Goal: Task Accomplishment & Management: Manage account settings

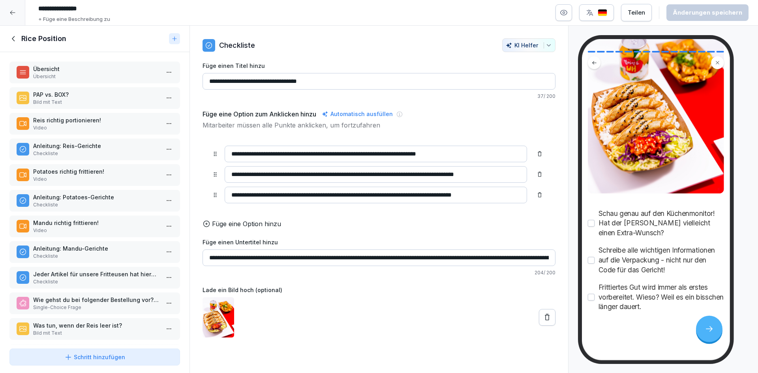
click at [16, 17] on div at bounding box center [12, 12] width 25 height 25
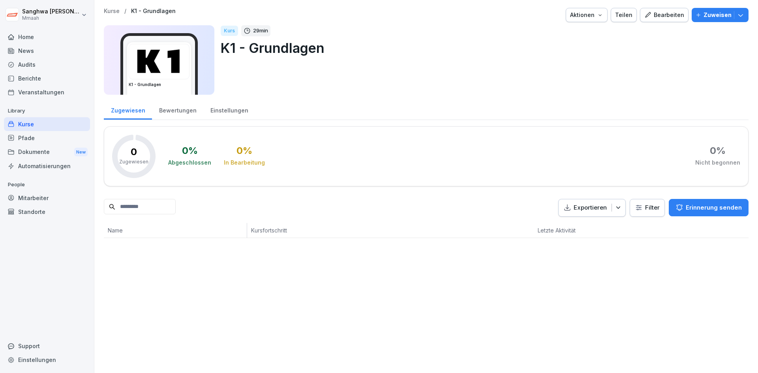
click at [45, 139] on div "Pfade" at bounding box center [47, 138] width 86 height 14
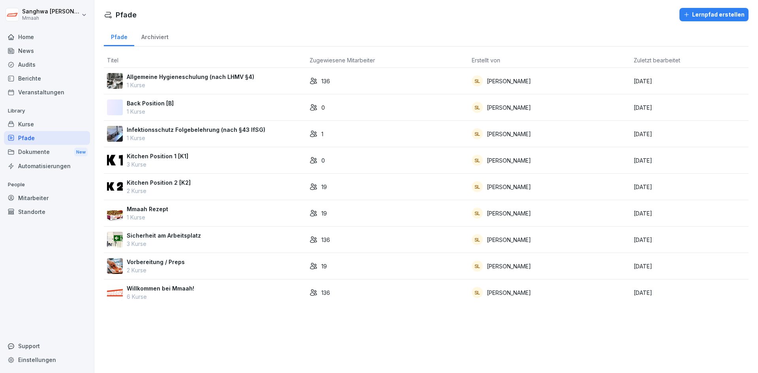
click at [52, 127] on div "Kurse" at bounding box center [47, 124] width 86 height 14
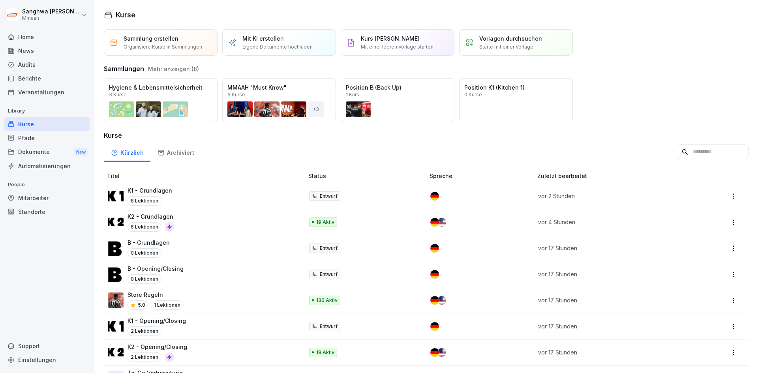
click at [52, 138] on div "Pfade" at bounding box center [47, 138] width 86 height 14
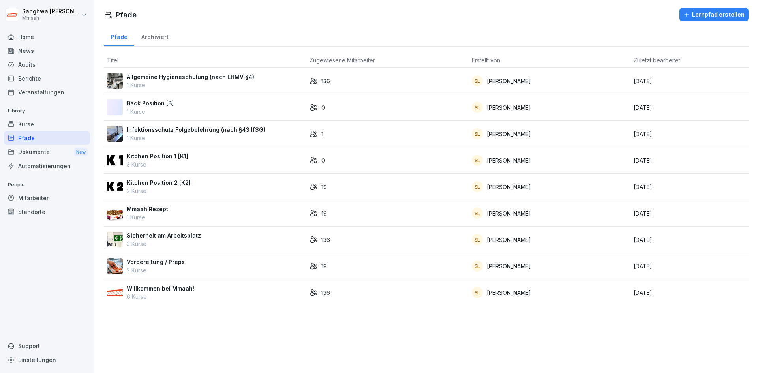
click at [236, 292] on div "Willkommen bei Mmaah! 6 Kurse" at bounding box center [205, 292] width 196 height 17
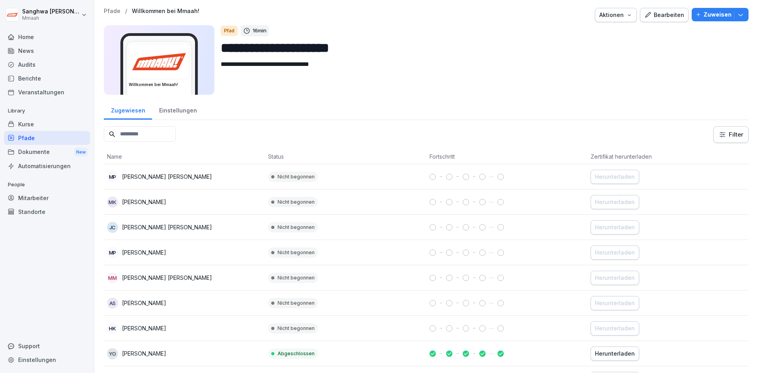
click at [711, 9] on button "Zuweisen" at bounding box center [719, 14] width 57 height 13
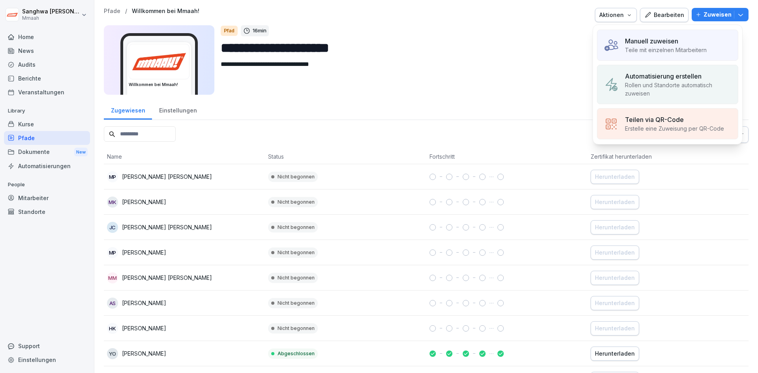
click at [543, 109] on div "Zugewiesen Einstellungen" at bounding box center [426, 109] width 644 height 21
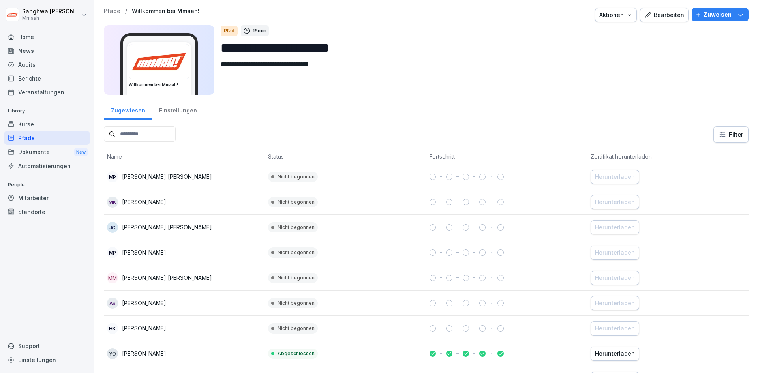
click at [554, 102] on div "Zugewiesen Einstellungen" at bounding box center [426, 109] width 644 height 21
click at [721, 14] on p "Zuweisen" at bounding box center [717, 14] width 28 height 9
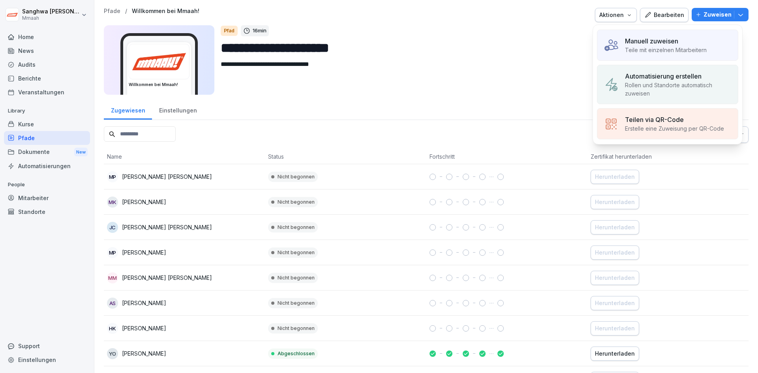
click at [681, 87] on p "Rollen und Standorte automatisch zuweisen" at bounding box center [678, 89] width 107 height 17
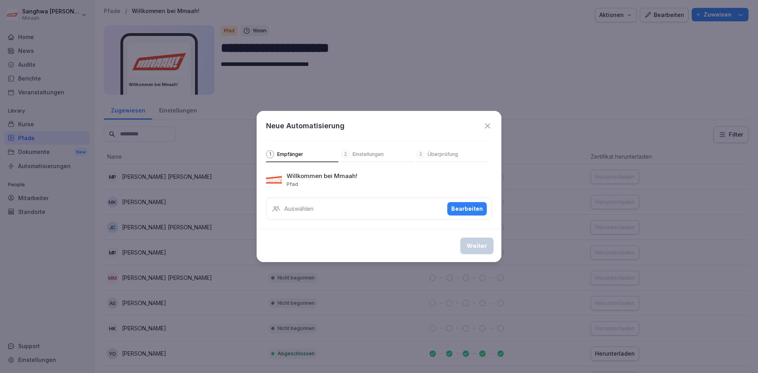
click at [490, 124] on icon at bounding box center [487, 126] width 9 height 9
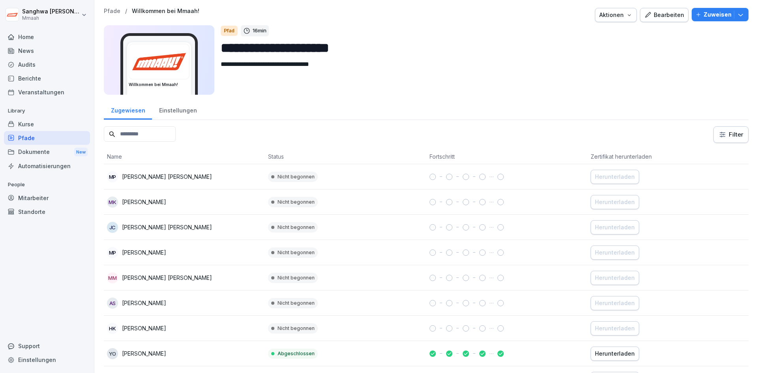
click at [710, 13] on p "Zuweisen" at bounding box center [717, 14] width 28 height 9
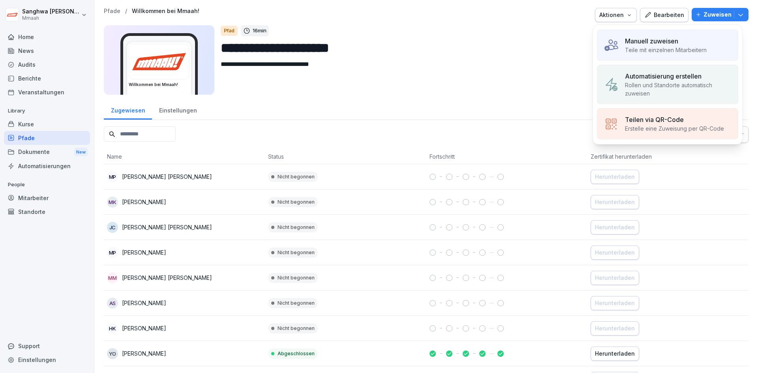
click at [699, 42] on div "Manuell zuweisen" at bounding box center [666, 40] width 82 height 9
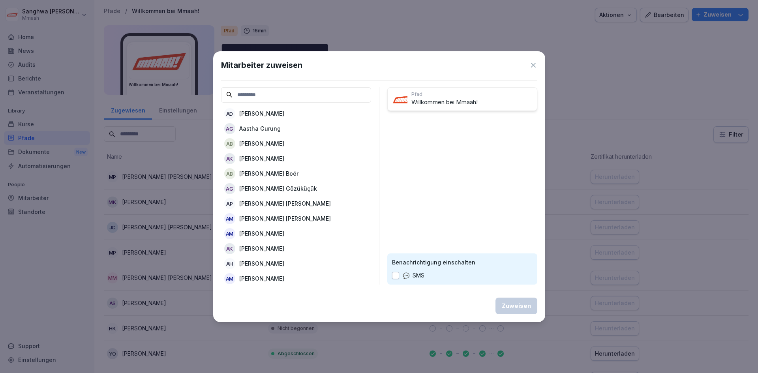
click at [332, 93] on input at bounding box center [296, 94] width 150 height 15
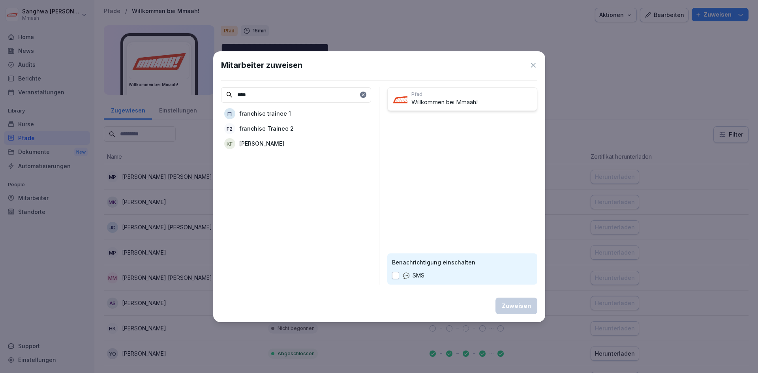
type input "****"
click at [311, 111] on div "f1 franchise trainee 1" at bounding box center [296, 114] width 150 height 14
click at [298, 112] on div "f2 franchise Trainee 2" at bounding box center [296, 114] width 150 height 14
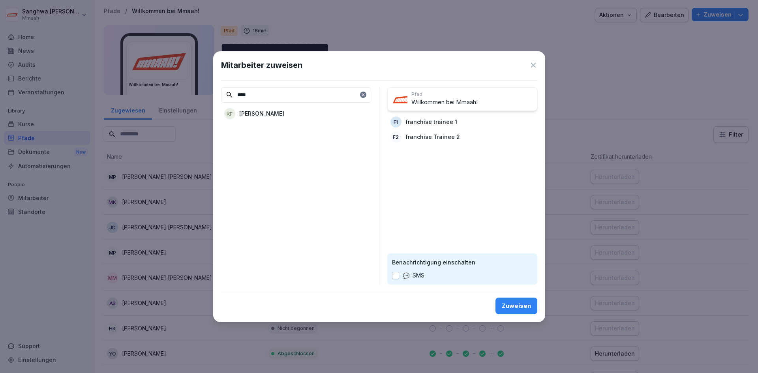
click at [519, 307] on div "Zuweisen" at bounding box center [516, 305] width 29 height 9
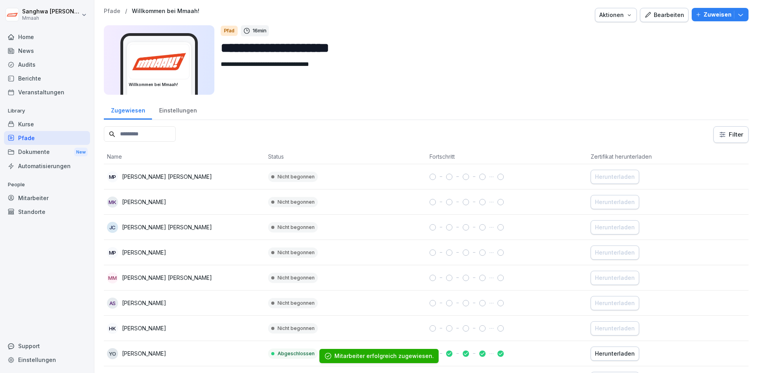
click at [48, 141] on div "Pfade" at bounding box center [47, 138] width 86 height 14
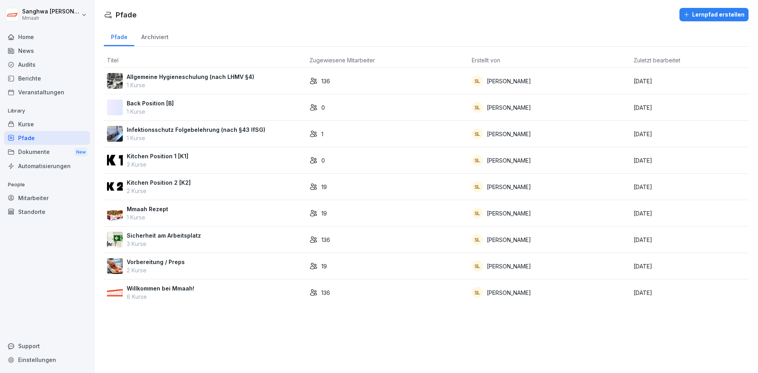
click at [268, 294] on div "Willkommen bei Mmaah! 6 Kurse" at bounding box center [205, 292] width 196 height 17
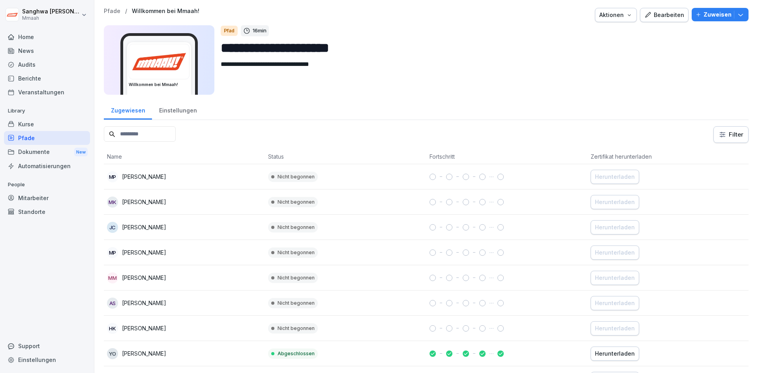
click at [664, 18] on div "Bearbeiten" at bounding box center [664, 15] width 40 height 9
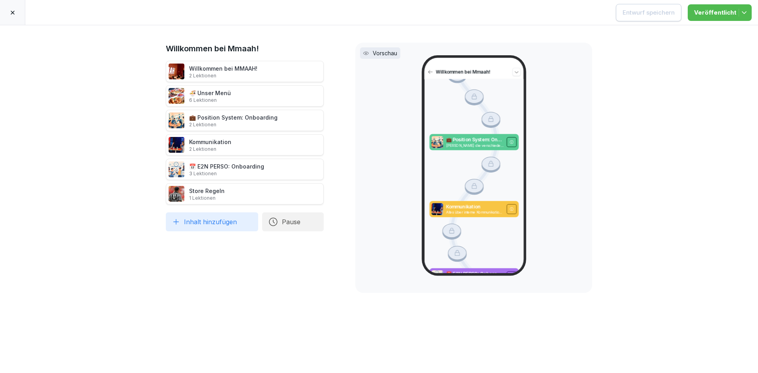
scroll to position [459, 0]
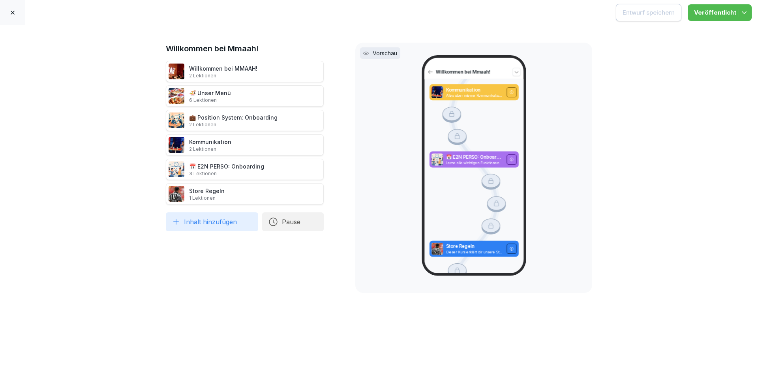
click at [16, 13] on div at bounding box center [12, 12] width 25 height 25
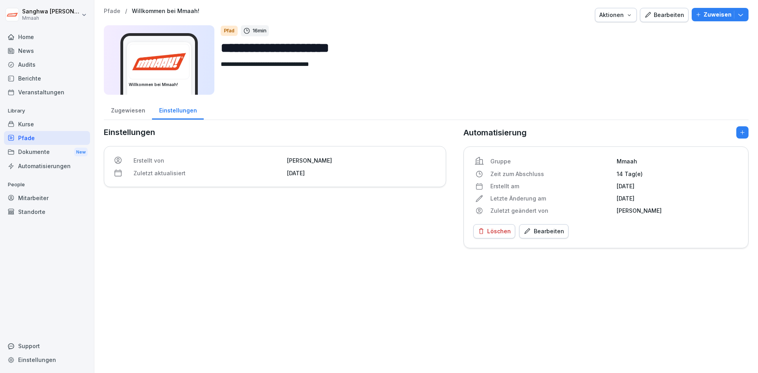
click at [39, 140] on div "Pfade" at bounding box center [47, 138] width 86 height 14
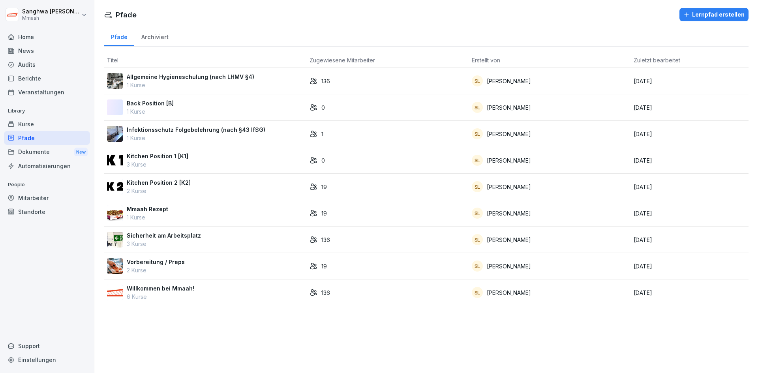
click at [234, 237] on div "Sicherheit am Arbeitsplatz 3 Kurse" at bounding box center [205, 239] width 196 height 17
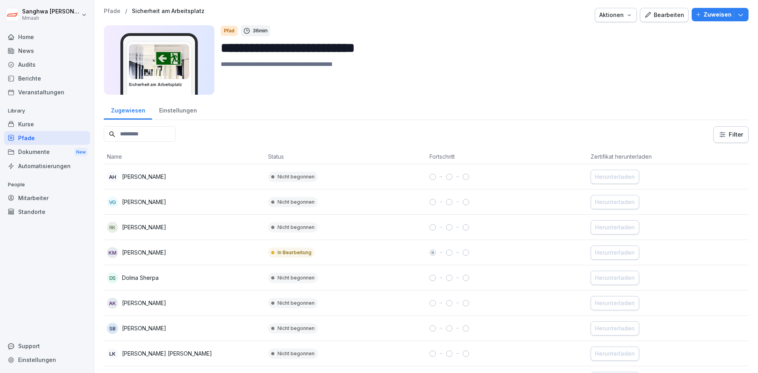
click at [115, 10] on p "Pfade" at bounding box center [112, 11] width 17 height 7
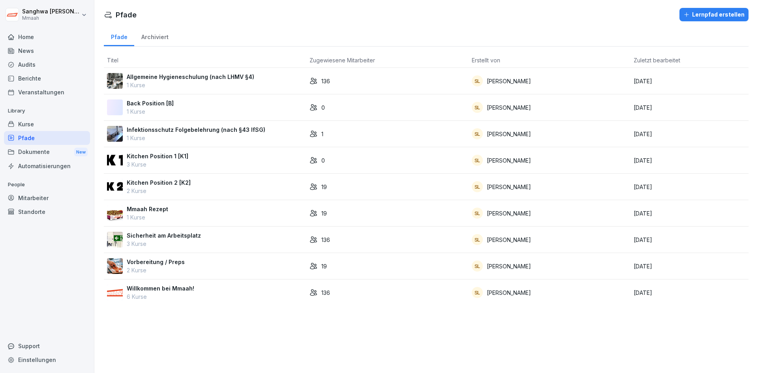
click at [218, 82] on p "1 Kurse" at bounding box center [190, 85] width 127 height 8
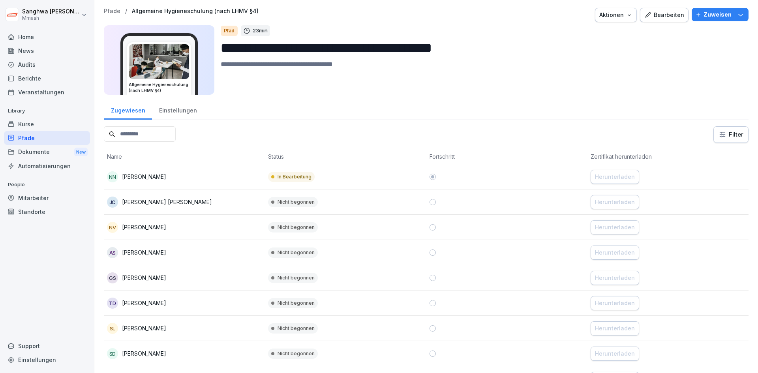
click at [717, 15] on p "Zuweisen" at bounding box center [717, 14] width 28 height 9
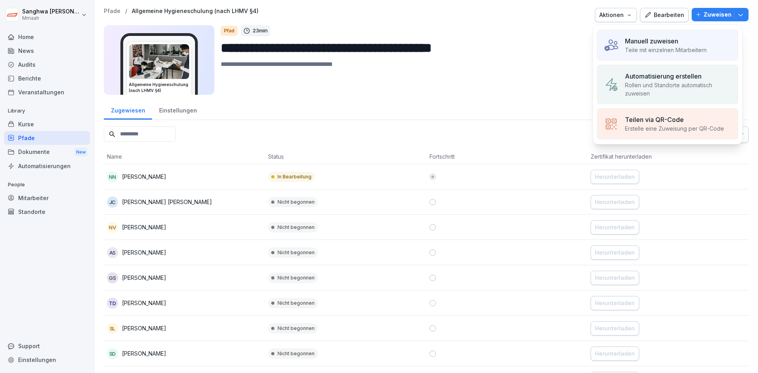
click at [684, 41] on div "Manuell zuweisen" at bounding box center [666, 40] width 82 height 9
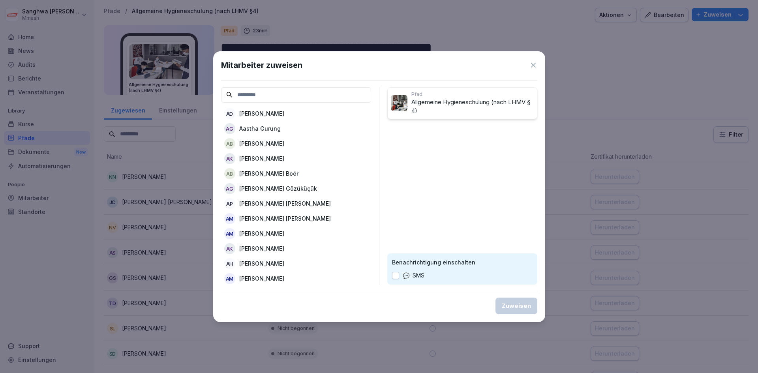
click at [328, 95] on input at bounding box center [296, 94] width 150 height 15
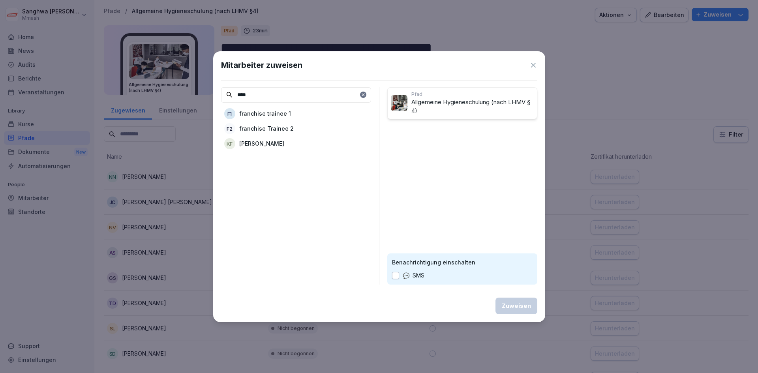
type input "****"
click at [318, 118] on div "f1 franchise trainee 1" at bounding box center [296, 114] width 150 height 14
click at [315, 114] on div "f2 franchise Trainee 2" at bounding box center [296, 114] width 150 height 14
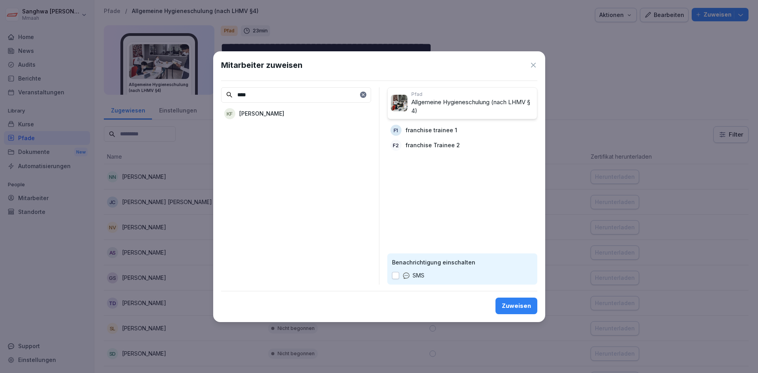
click at [515, 305] on div "Zuweisen" at bounding box center [516, 305] width 29 height 9
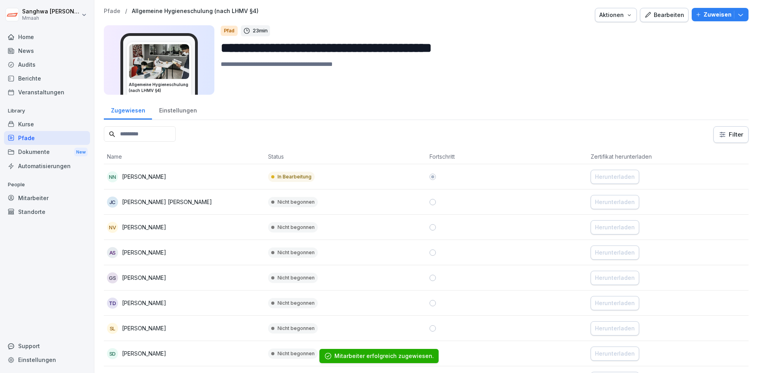
click at [113, 13] on p "Pfade" at bounding box center [112, 11] width 17 height 7
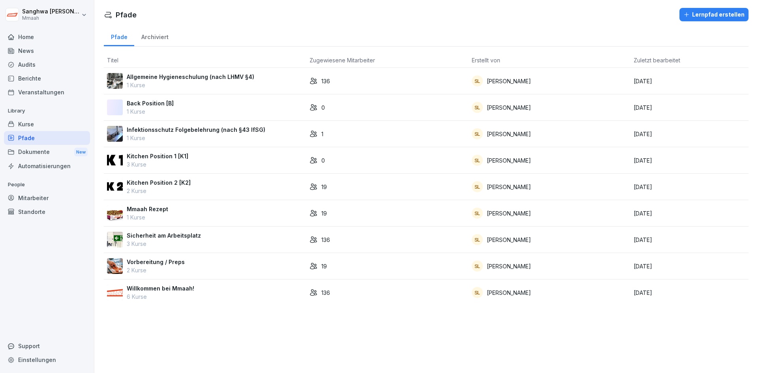
click at [193, 236] on p "Sicherheit am Arbeitsplatz" at bounding box center [164, 235] width 74 height 8
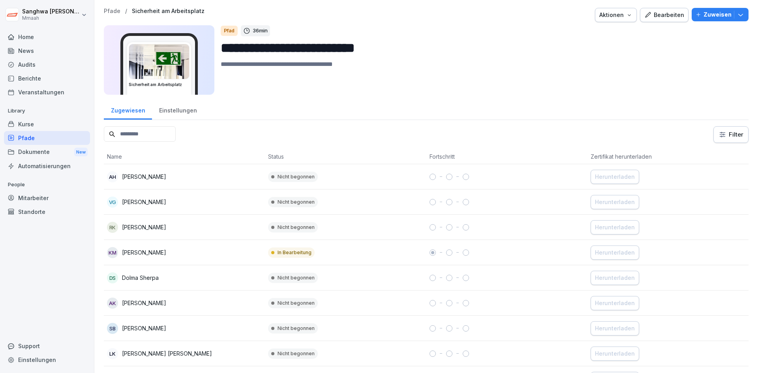
click at [667, 16] on div "Bearbeiten" at bounding box center [664, 15] width 40 height 9
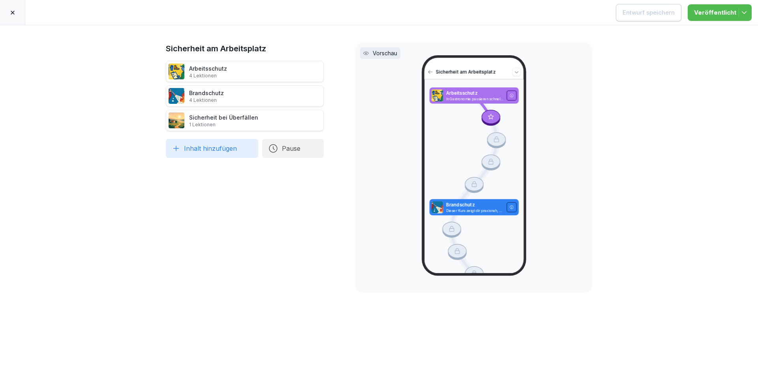
click at [11, 15] on icon at bounding box center [12, 12] width 6 height 6
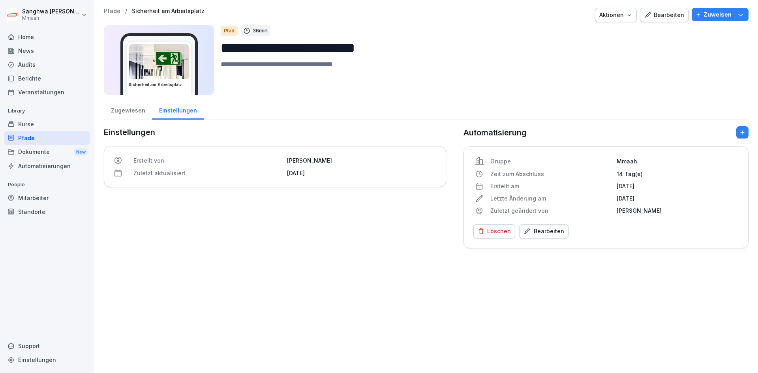
click at [698, 17] on div "Zuweisen" at bounding box center [719, 14] width 49 height 9
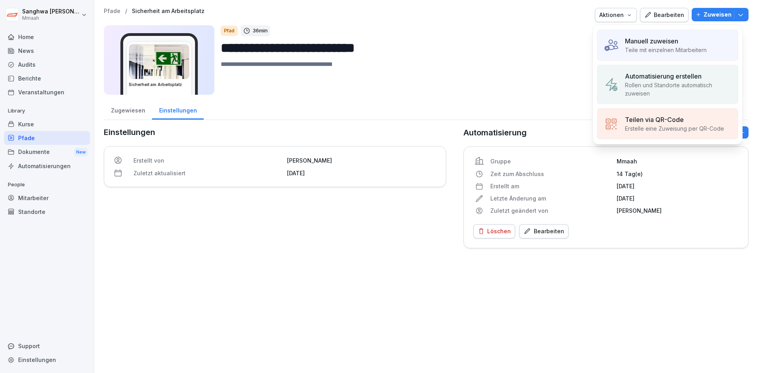
click at [689, 47] on p "Teile mit einzelnen Mitarbeitern" at bounding box center [666, 50] width 82 height 8
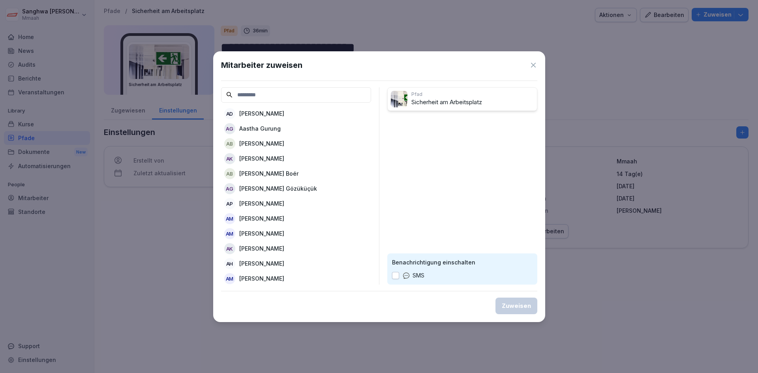
click at [297, 92] on input at bounding box center [296, 94] width 150 height 15
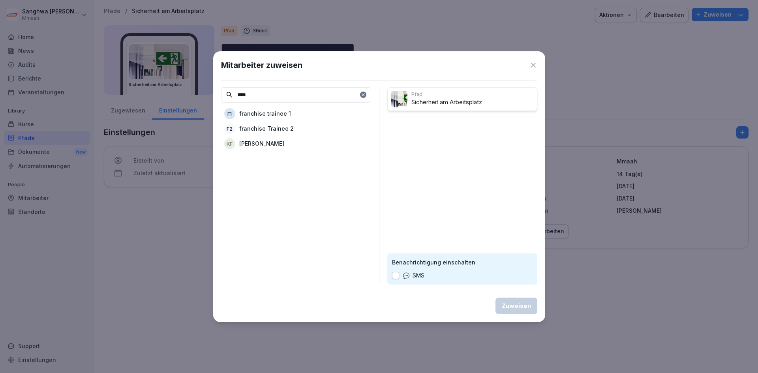
type input "****"
click at [292, 109] on div "f1 franchise trainee 1" at bounding box center [296, 114] width 150 height 14
click at [299, 115] on div "f2 franchise Trainee 2" at bounding box center [296, 114] width 150 height 14
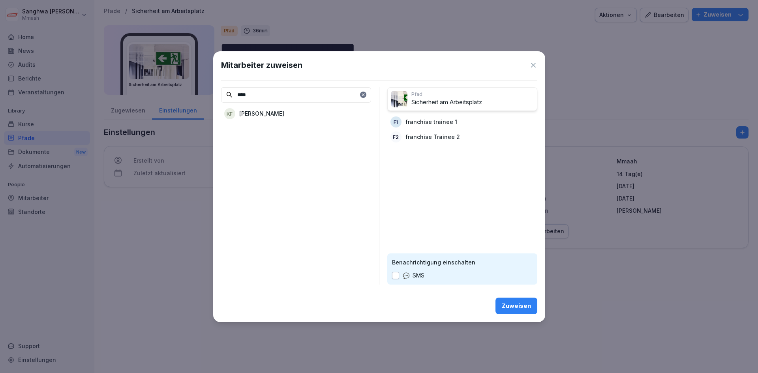
click at [511, 306] on div "Zuweisen" at bounding box center [516, 305] width 29 height 9
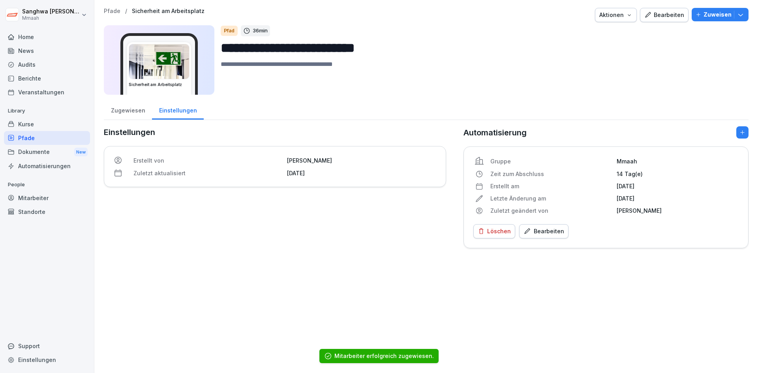
click at [627, 279] on div "**********" at bounding box center [425, 186] width 663 height 373
click at [50, 142] on div "Pfade" at bounding box center [47, 138] width 86 height 14
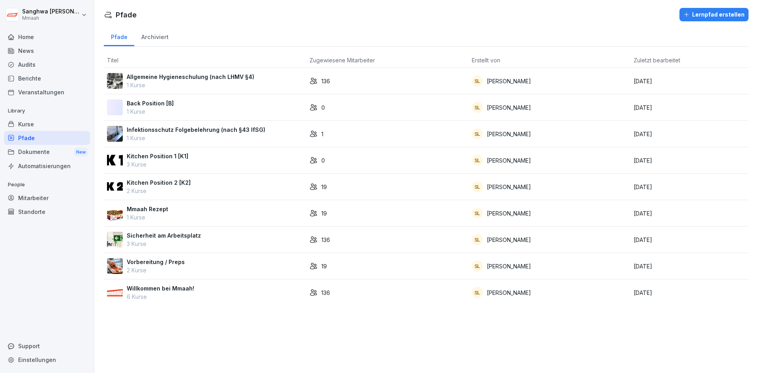
click at [573, 209] on div "SL Sanghwa Lee" at bounding box center [550, 213] width 156 height 11
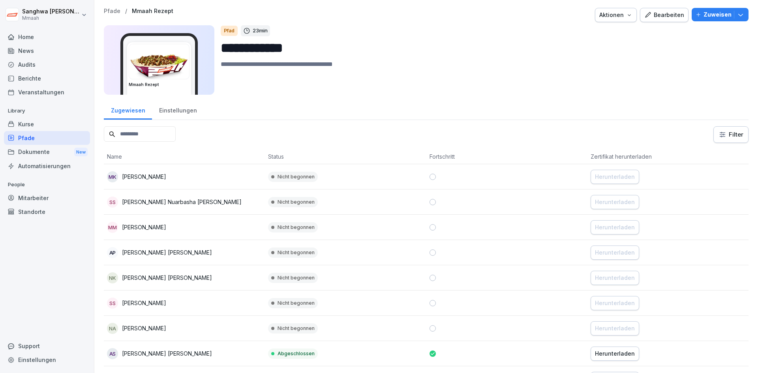
click at [668, 14] on div "Bearbeiten" at bounding box center [664, 15] width 40 height 9
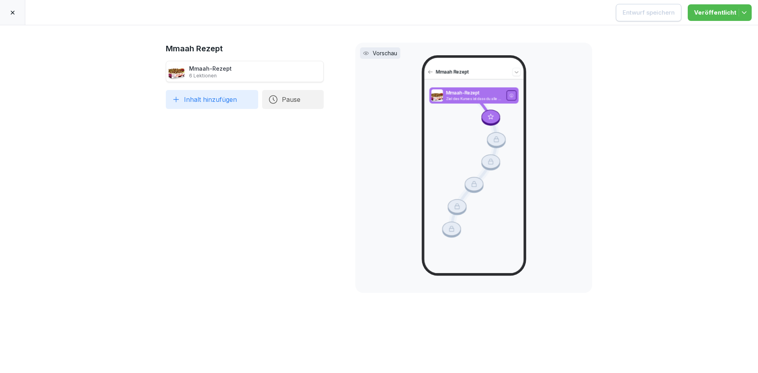
click at [14, 15] on icon at bounding box center [12, 12] width 6 height 6
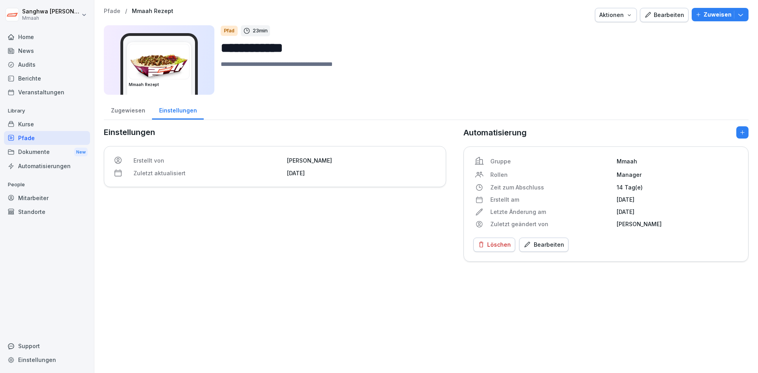
click at [710, 15] on p "Zuweisen" at bounding box center [717, 14] width 28 height 9
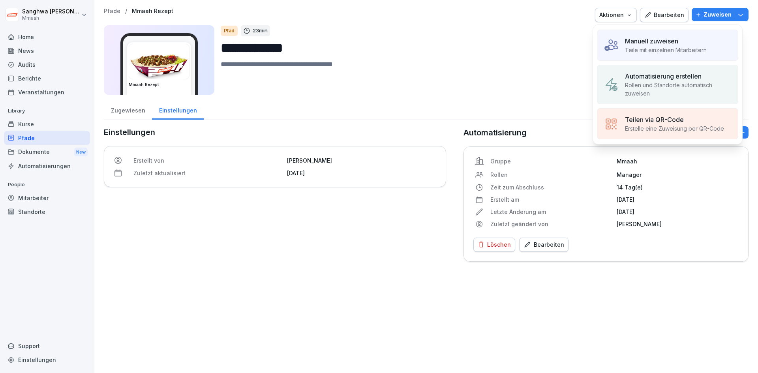
click at [689, 37] on div "Manuell zuweisen" at bounding box center [666, 40] width 82 height 9
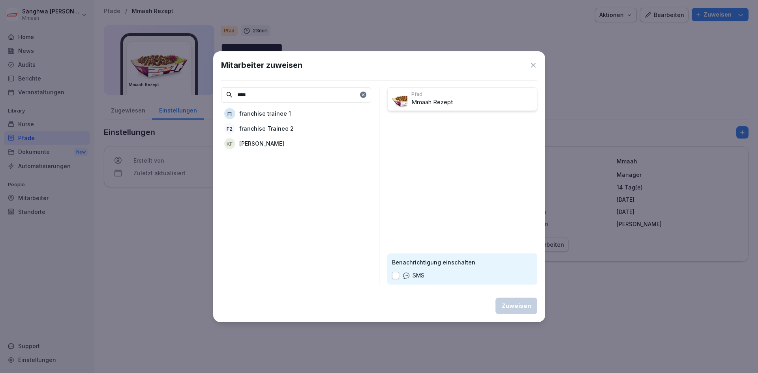
type input "****"
click at [324, 112] on div "f1 franchise trainee 1" at bounding box center [296, 114] width 150 height 14
click at [327, 114] on div "f2 franchise Trainee 2" at bounding box center [296, 114] width 150 height 14
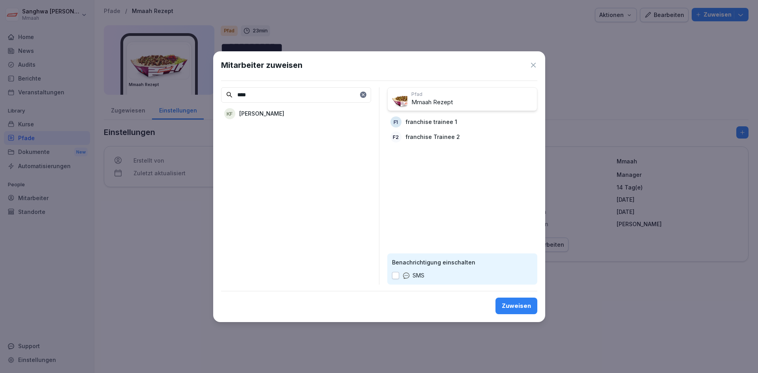
click at [519, 301] on div "Zuweisen" at bounding box center [516, 305] width 29 height 9
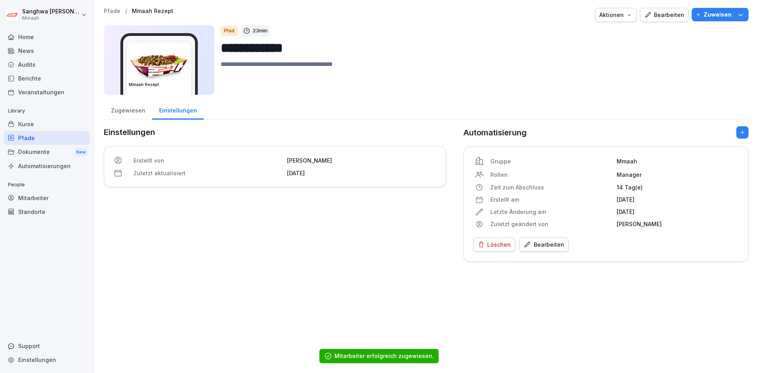
click at [59, 139] on div "Pfade" at bounding box center [47, 138] width 86 height 14
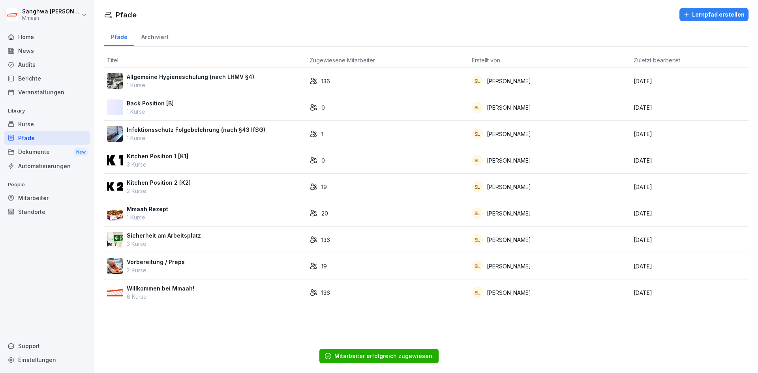
click at [206, 267] on div "Vorbereitung / Preps 2 Kurse" at bounding box center [205, 266] width 196 height 17
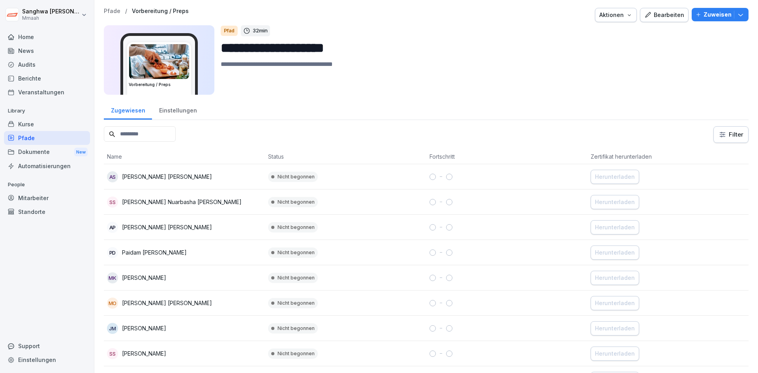
click at [706, 15] on p "Zuweisen" at bounding box center [717, 14] width 28 height 9
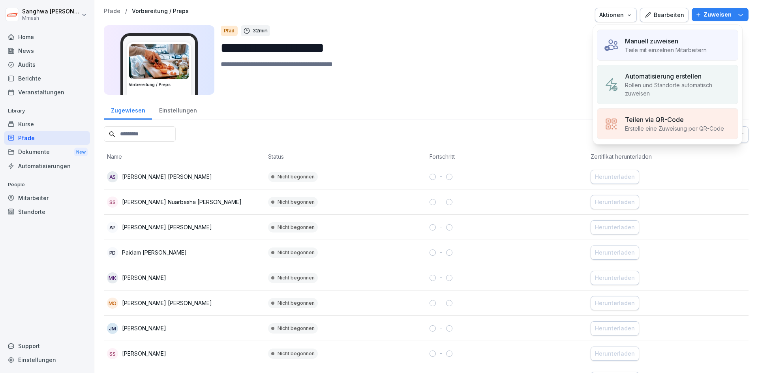
click at [682, 41] on div "Manuell zuweisen" at bounding box center [666, 40] width 82 height 9
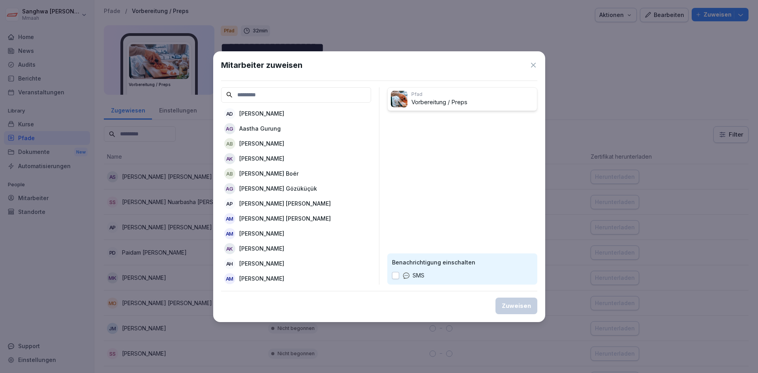
click at [289, 99] on input at bounding box center [296, 94] width 150 height 15
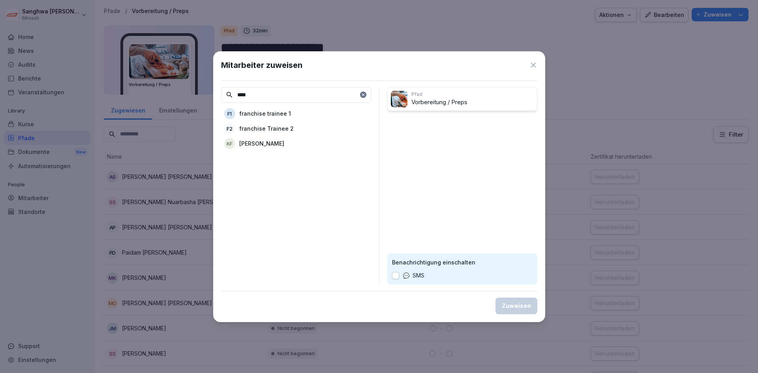
type input "****"
click at [285, 107] on div "f1 franchise trainee 1" at bounding box center [296, 114] width 150 height 14
click at [292, 112] on div "f2 franchise Trainee 2" at bounding box center [296, 114] width 150 height 14
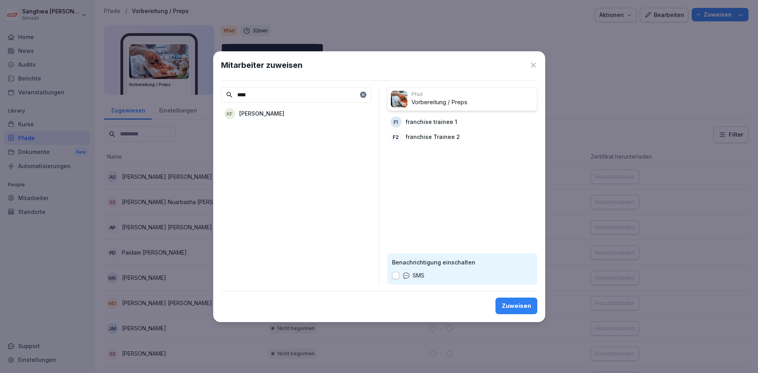
click at [517, 306] on div "Zuweisen" at bounding box center [516, 305] width 29 height 9
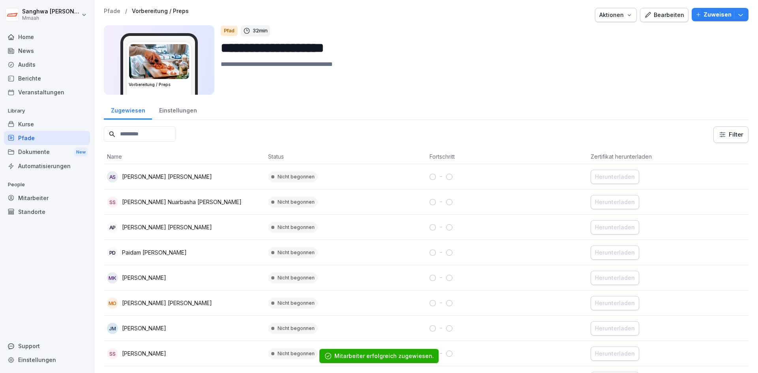
click at [44, 139] on div "Pfade" at bounding box center [47, 138] width 86 height 14
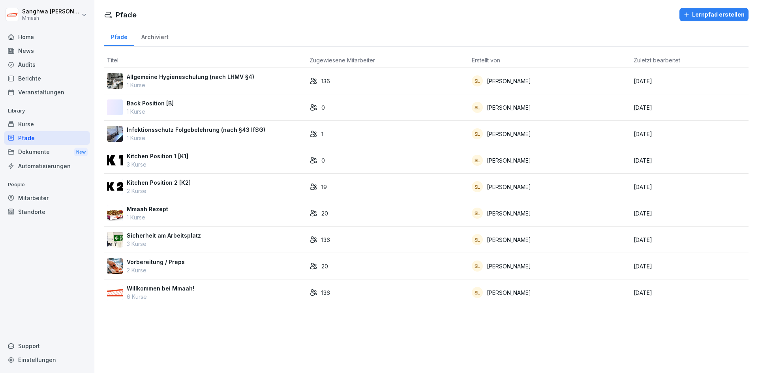
click at [161, 181] on p "Kitchen Position 2 [K2]" at bounding box center [159, 182] width 64 height 8
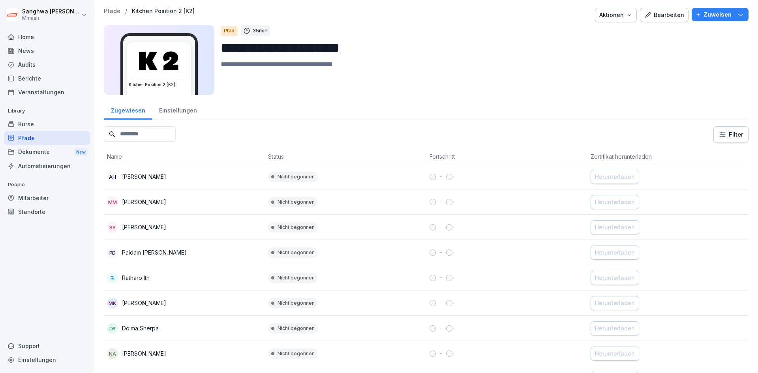
click at [708, 12] on p "Zuweisen" at bounding box center [717, 14] width 28 height 9
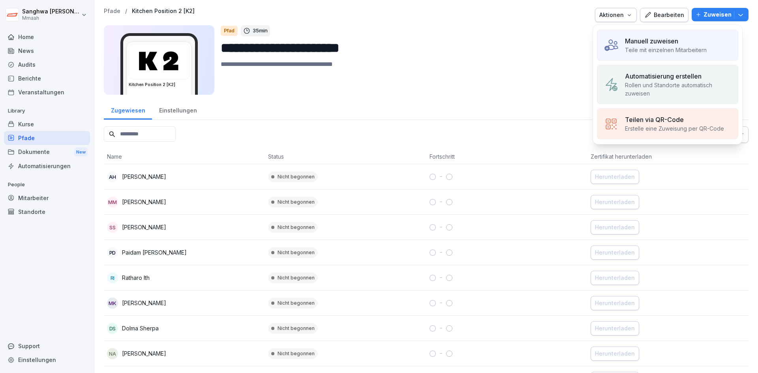
click at [673, 43] on p "Manuell zuweisen" at bounding box center [651, 40] width 53 height 9
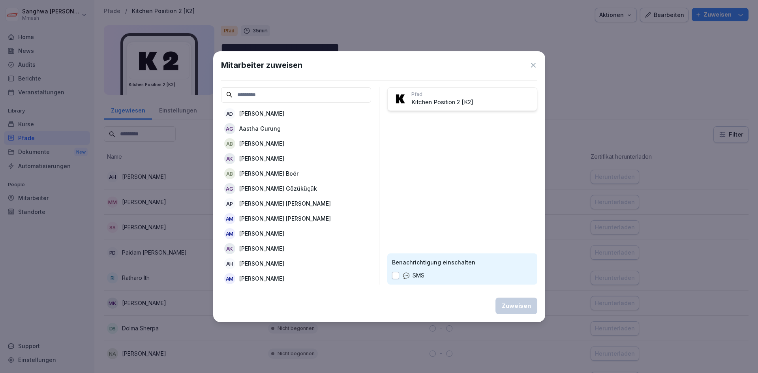
click at [298, 92] on input at bounding box center [296, 94] width 150 height 15
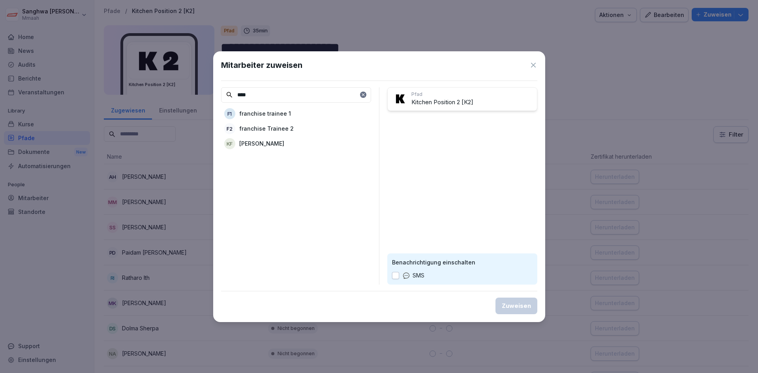
type input "****"
click at [290, 110] on div "f1 franchise trainee 1" at bounding box center [296, 114] width 150 height 14
click at [288, 112] on p "franchise Trainee 2" at bounding box center [266, 113] width 54 height 8
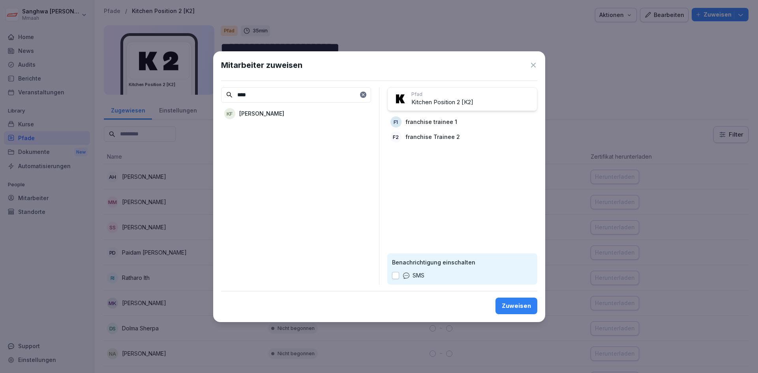
click at [518, 306] on div "Zuweisen" at bounding box center [516, 305] width 29 height 9
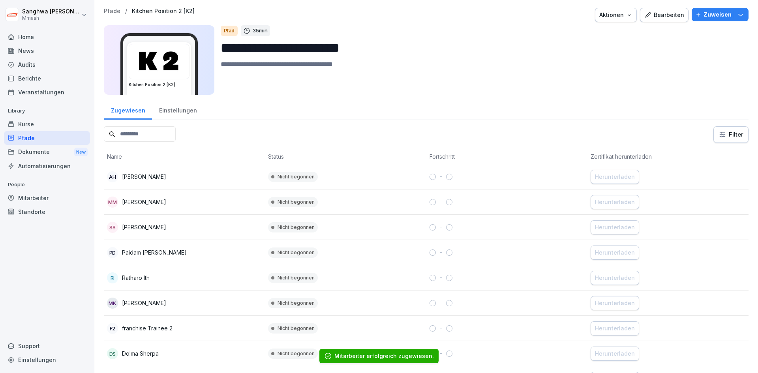
click at [62, 140] on div "Pfade" at bounding box center [47, 138] width 86 height 14
